Goal: Information Seeking & Learning: Learn about a topic

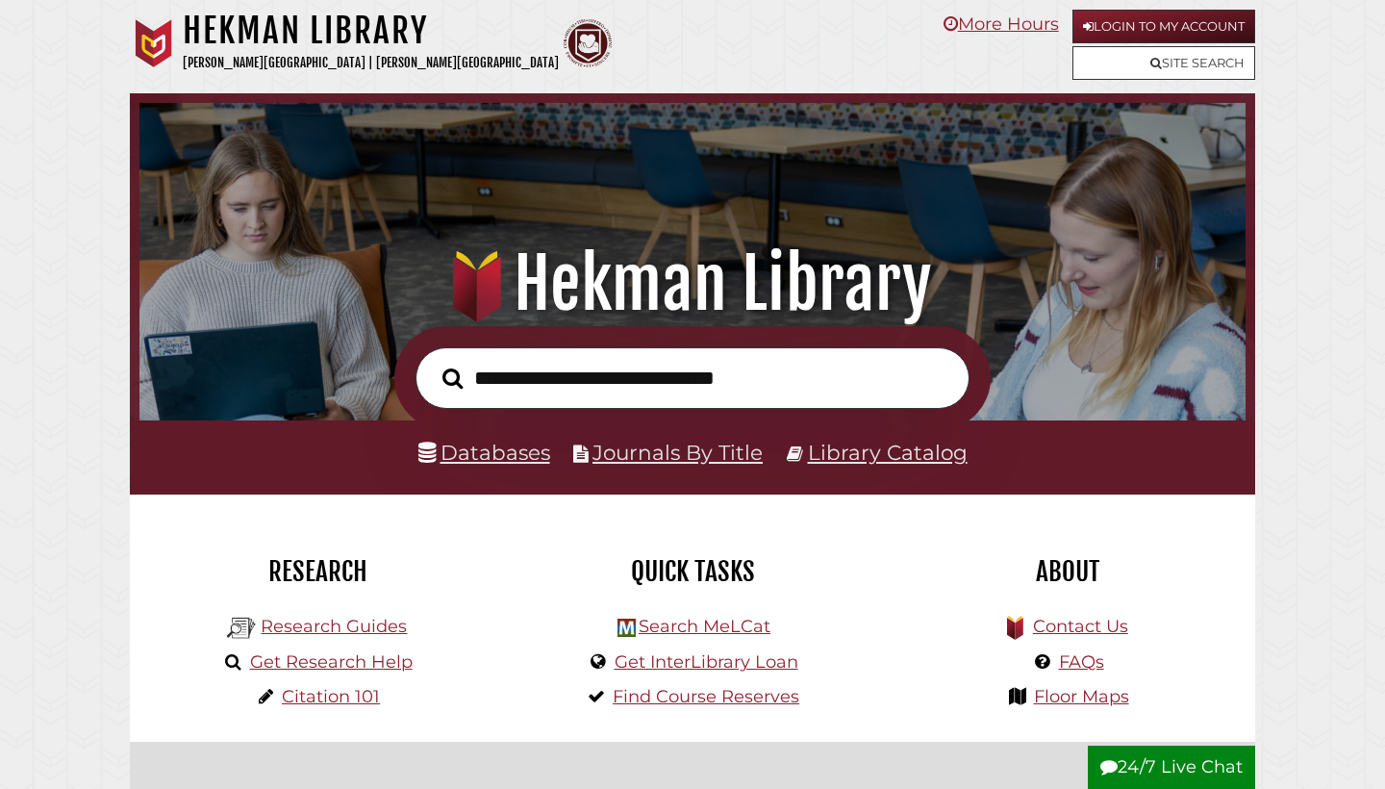
scroll to position [366, 1097]
click at [1133, 11] on link "Login to My Account" at bounding box center [1164, 27] width 183 height 34
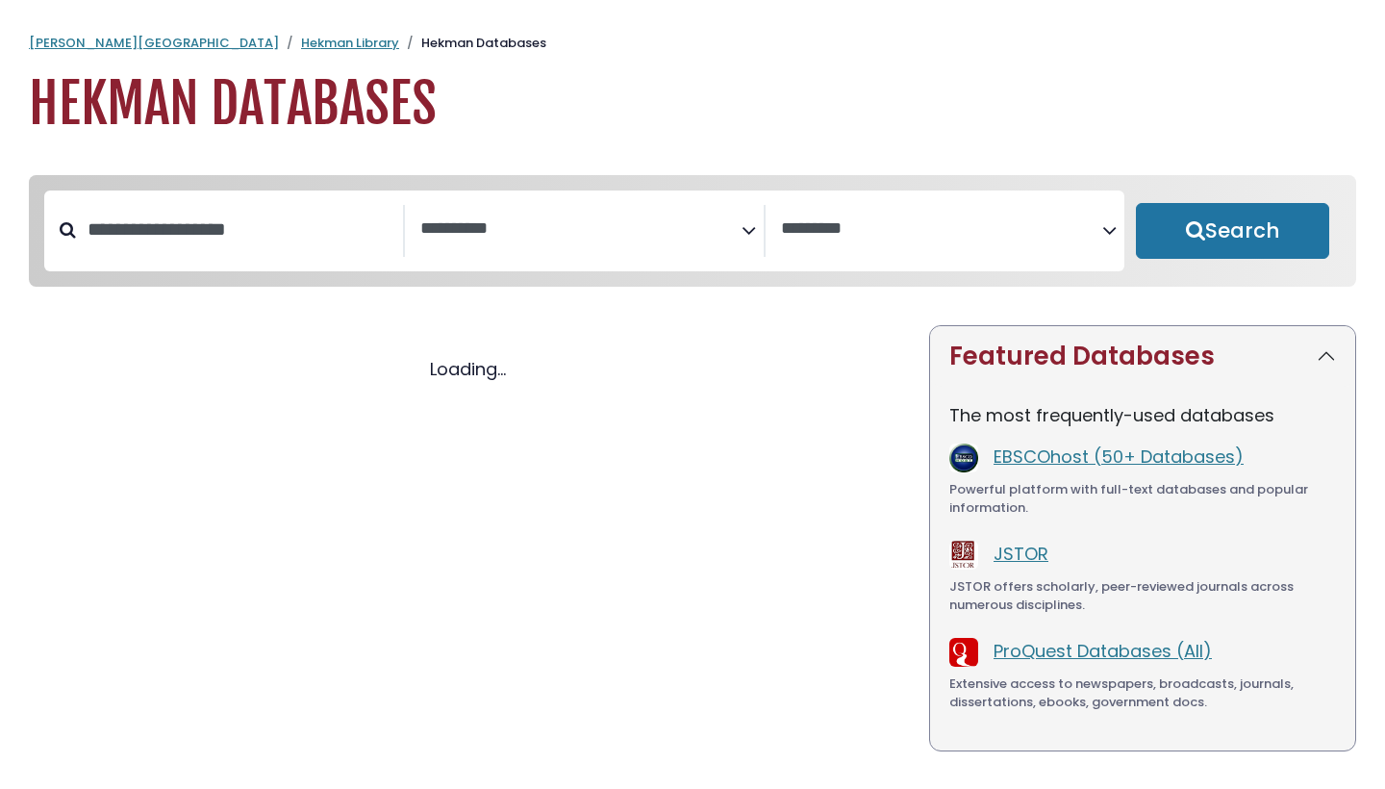
select select "Database Subject Filter"
select select "Database Vendors Filter"
select select "Database Subject Filter"
select select "Database Vendors Filter"
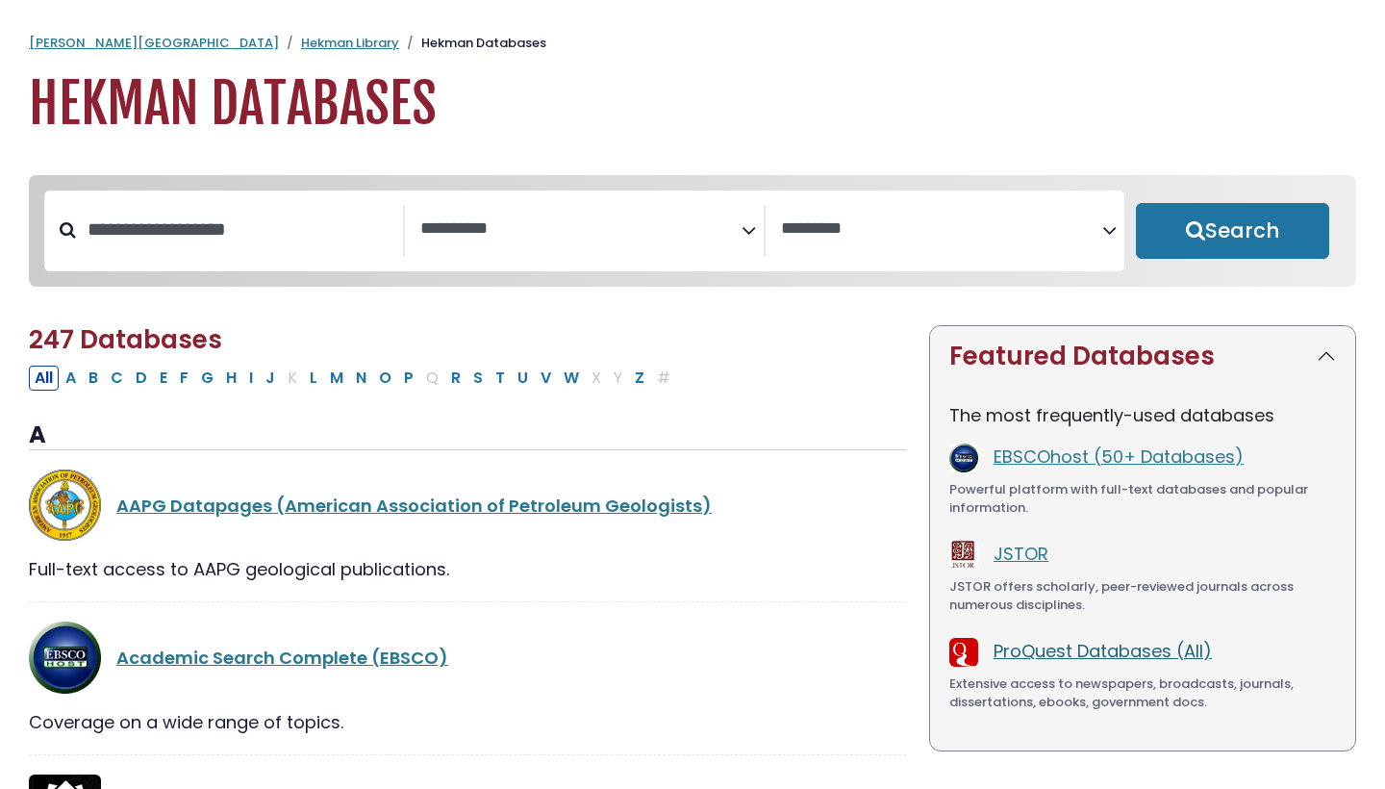
click at [1070, 652] on link "ProQuest Databases (All)" at bounding box center [1103, 651] width 218 height 24
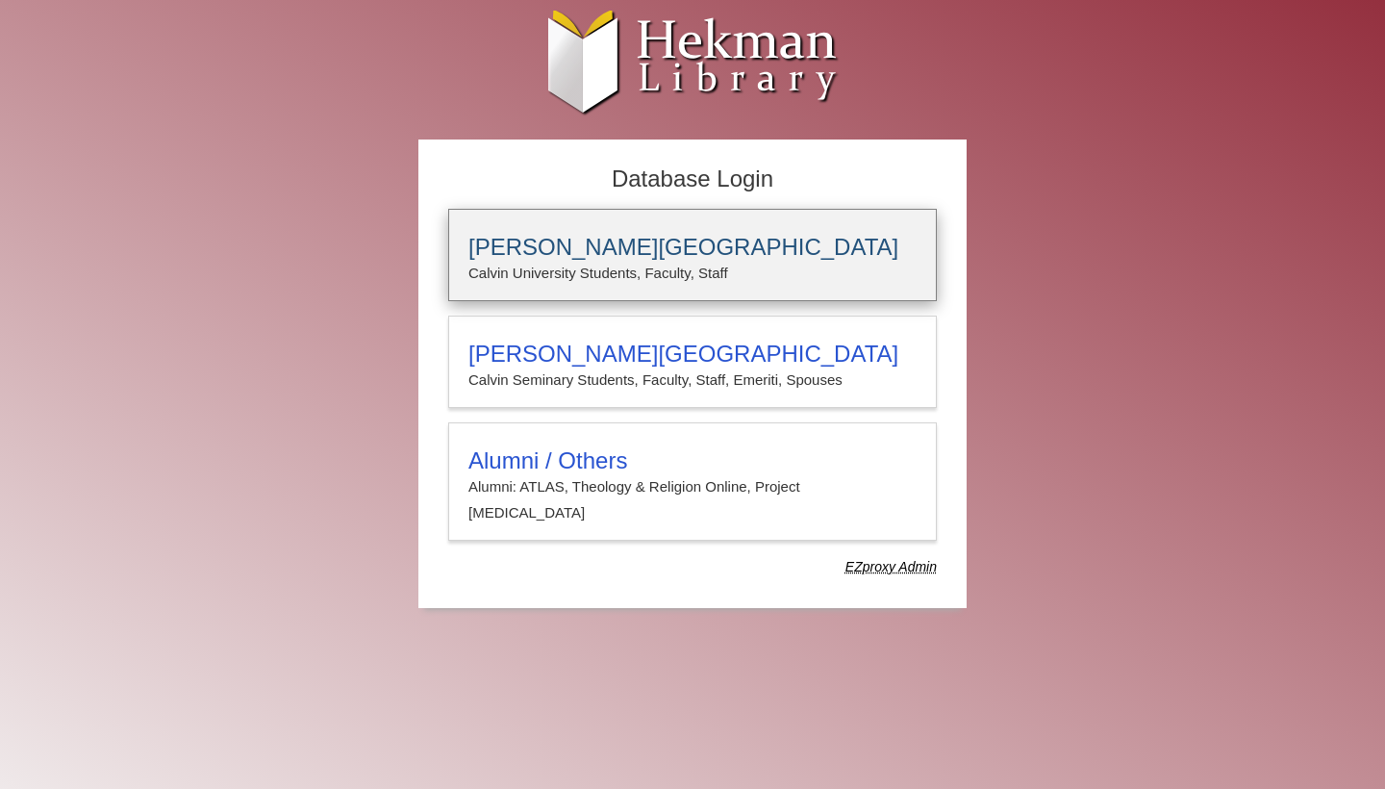
click at [685, 293] on div "[PERSON_NAME][GEOGRAPHIC_DATA] [PERSON_NAME] University Students, Faculty, Staff" at bounding box center [692, 255] width 489 height 92
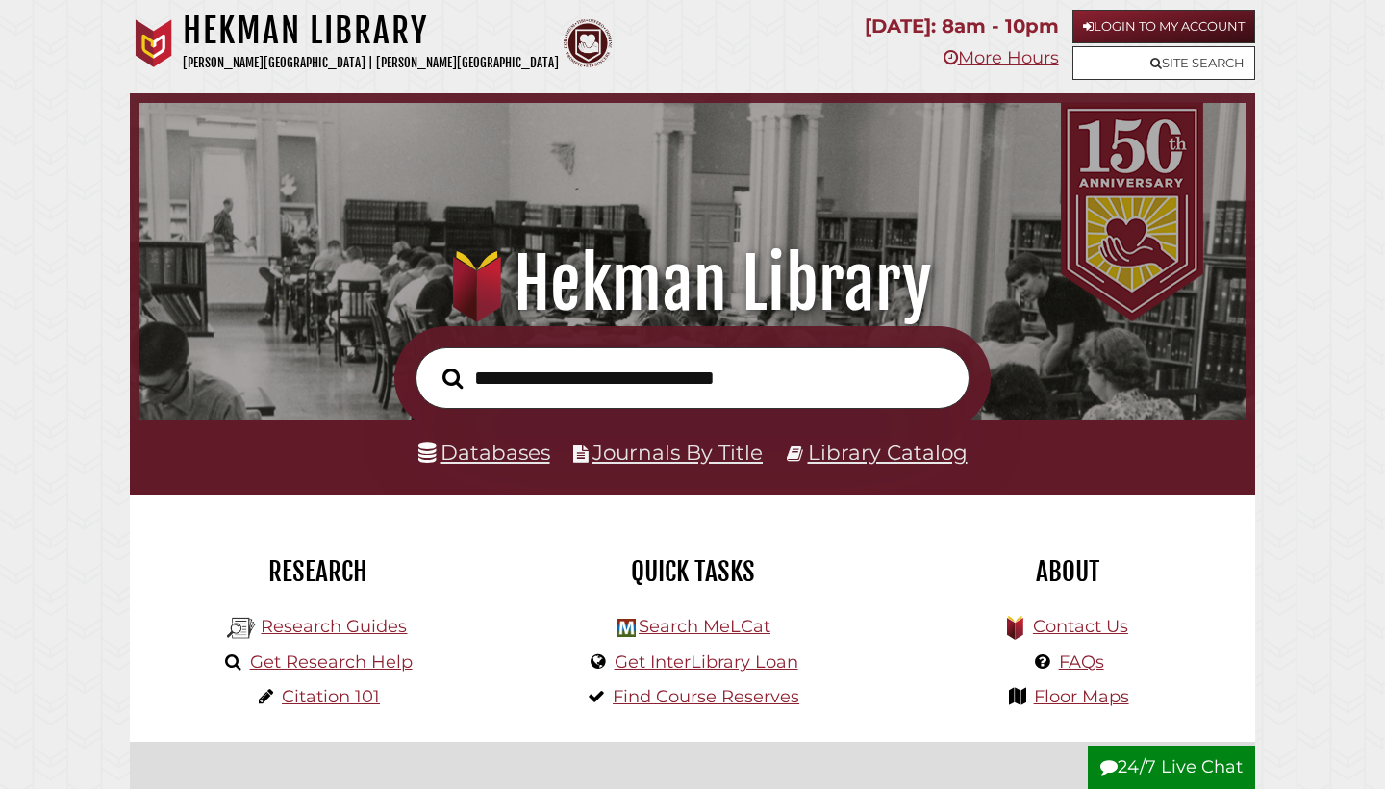
scroll to position [366, 1097]
click at [670, 366] on input "text" at bounding box center [693, 378] width 554 height 63
type input "********"
click at [452, 376] on button "Search" at bounding box center [452, 379] width 39 height 32
